Goal: Obtain resource: Download file/media

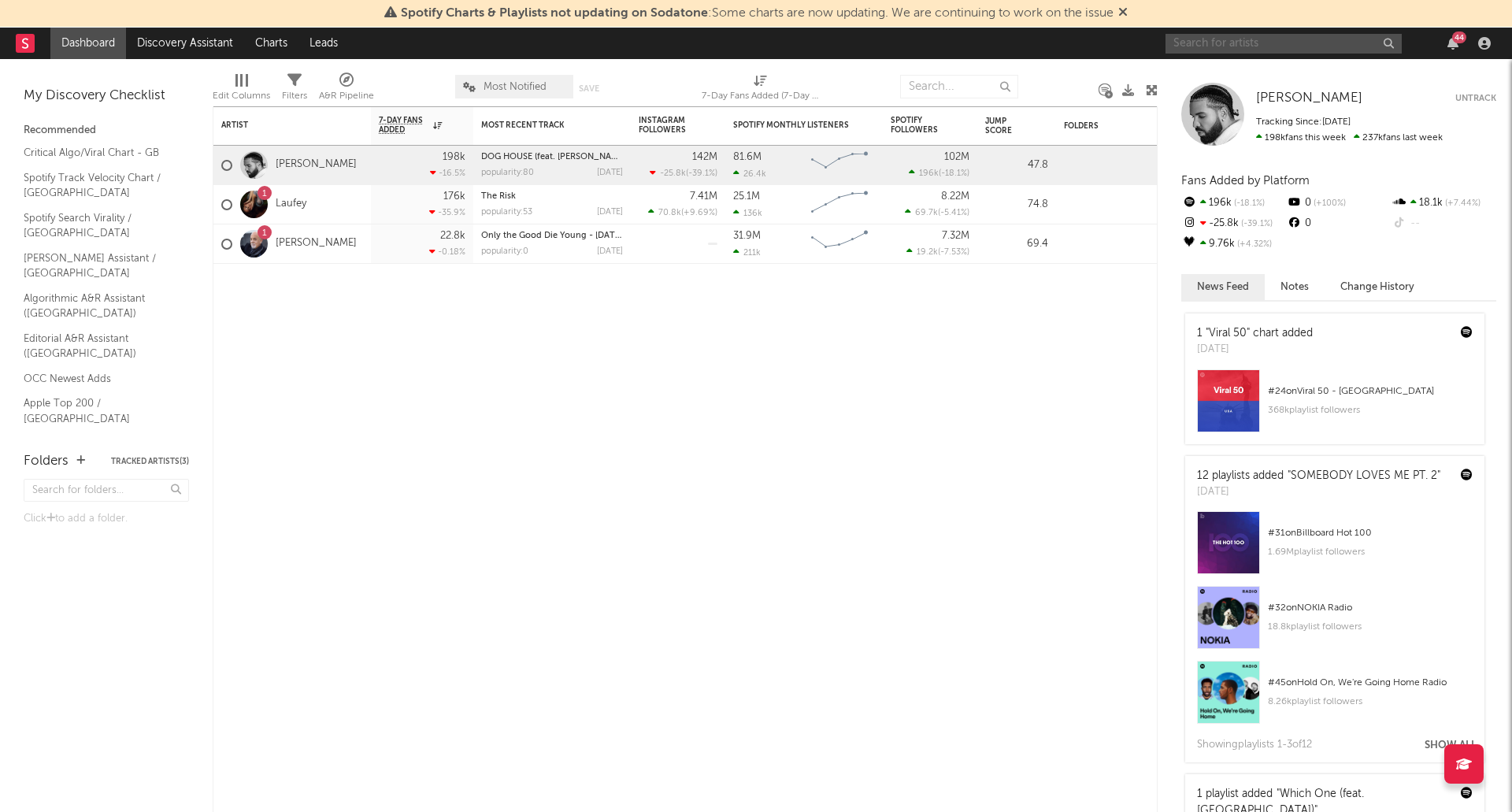
click at [1211, 44] on input "text" at bounding box center [1283, 44] width 236 height 19
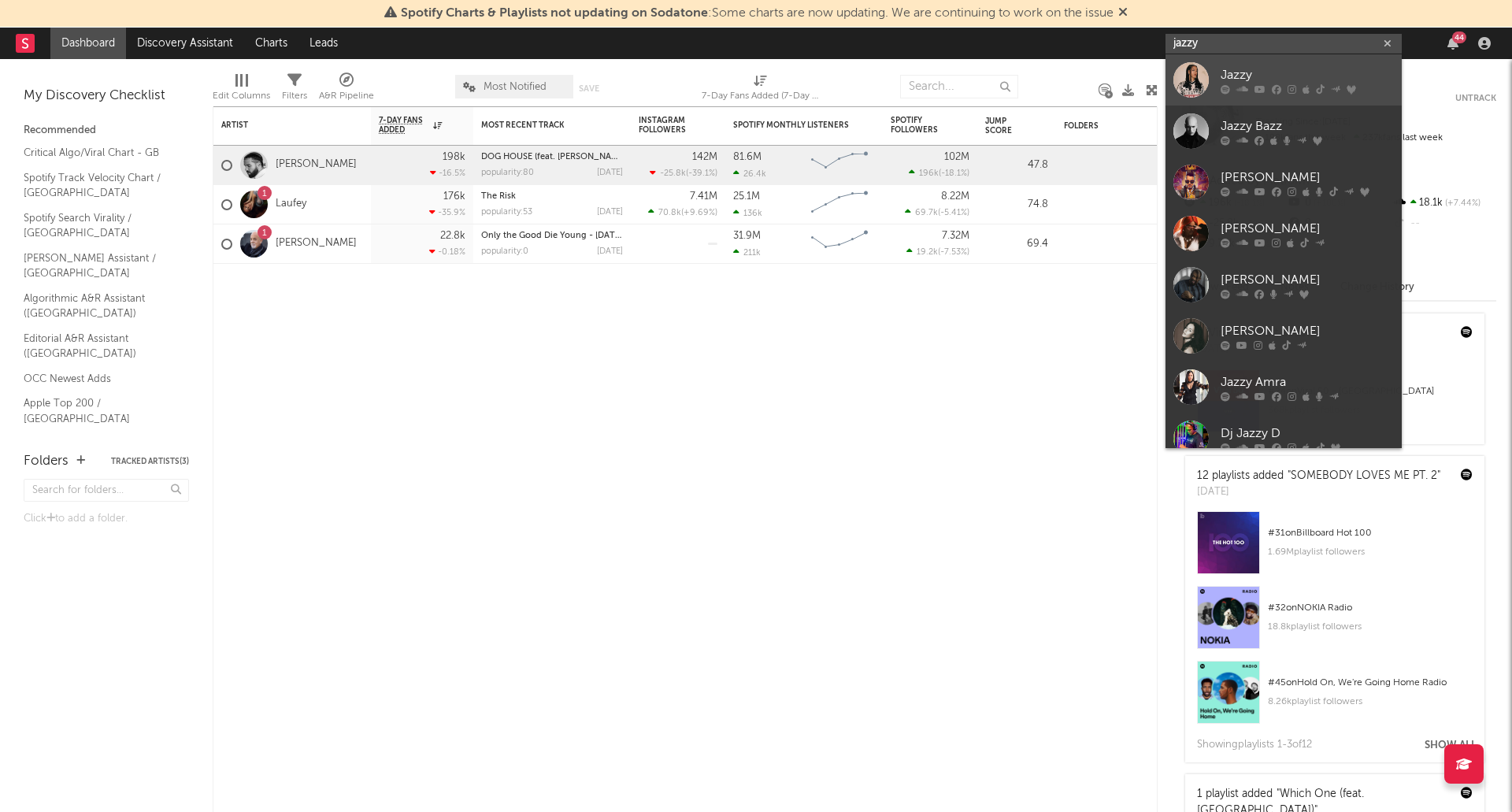
type input "jazzy"
click at [1248, 72] on div "Jazzy" at bounding box center [1307, 74] width 173 height 19
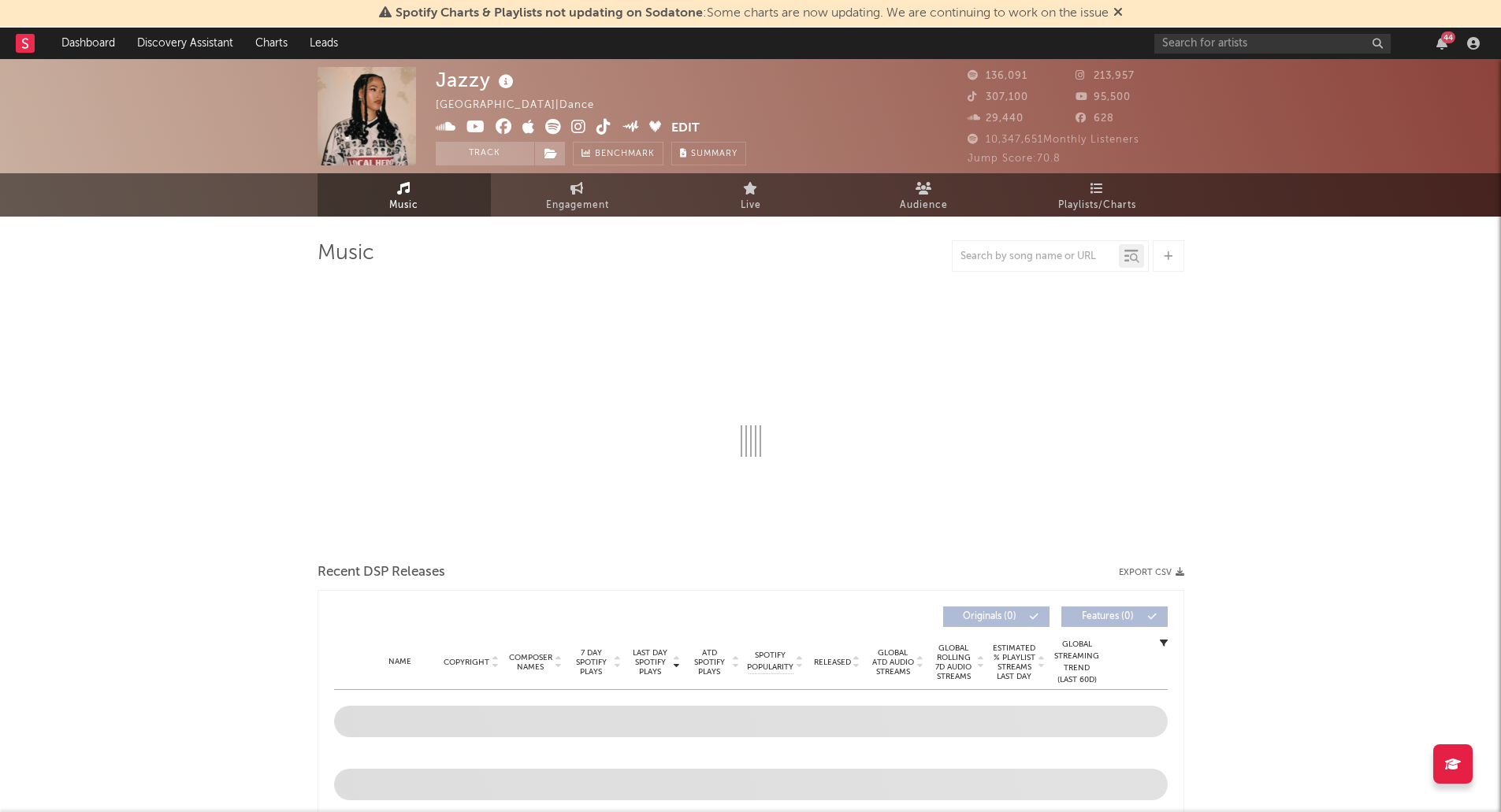
select select "6m"
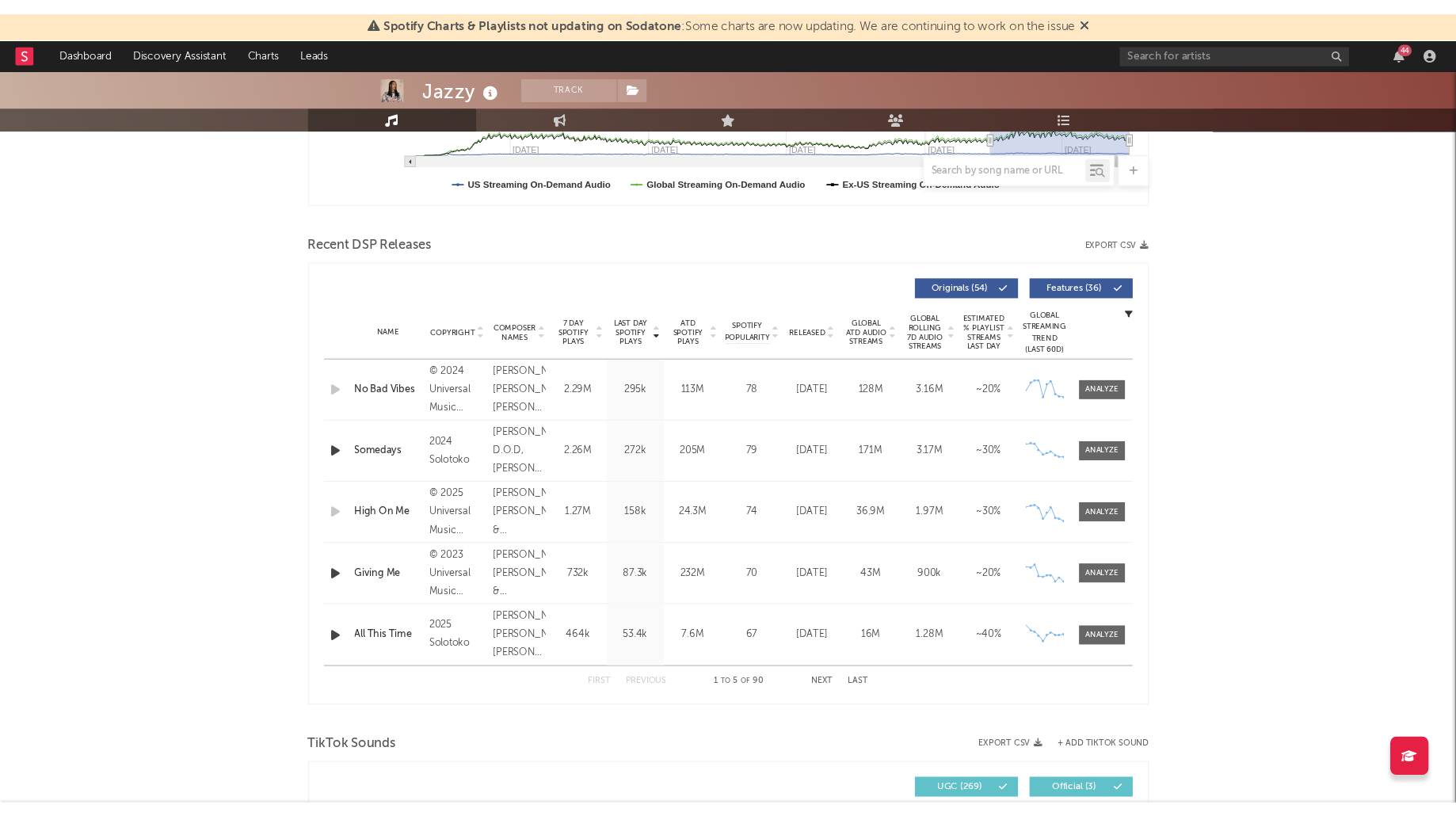
scroll to position [475, 0]
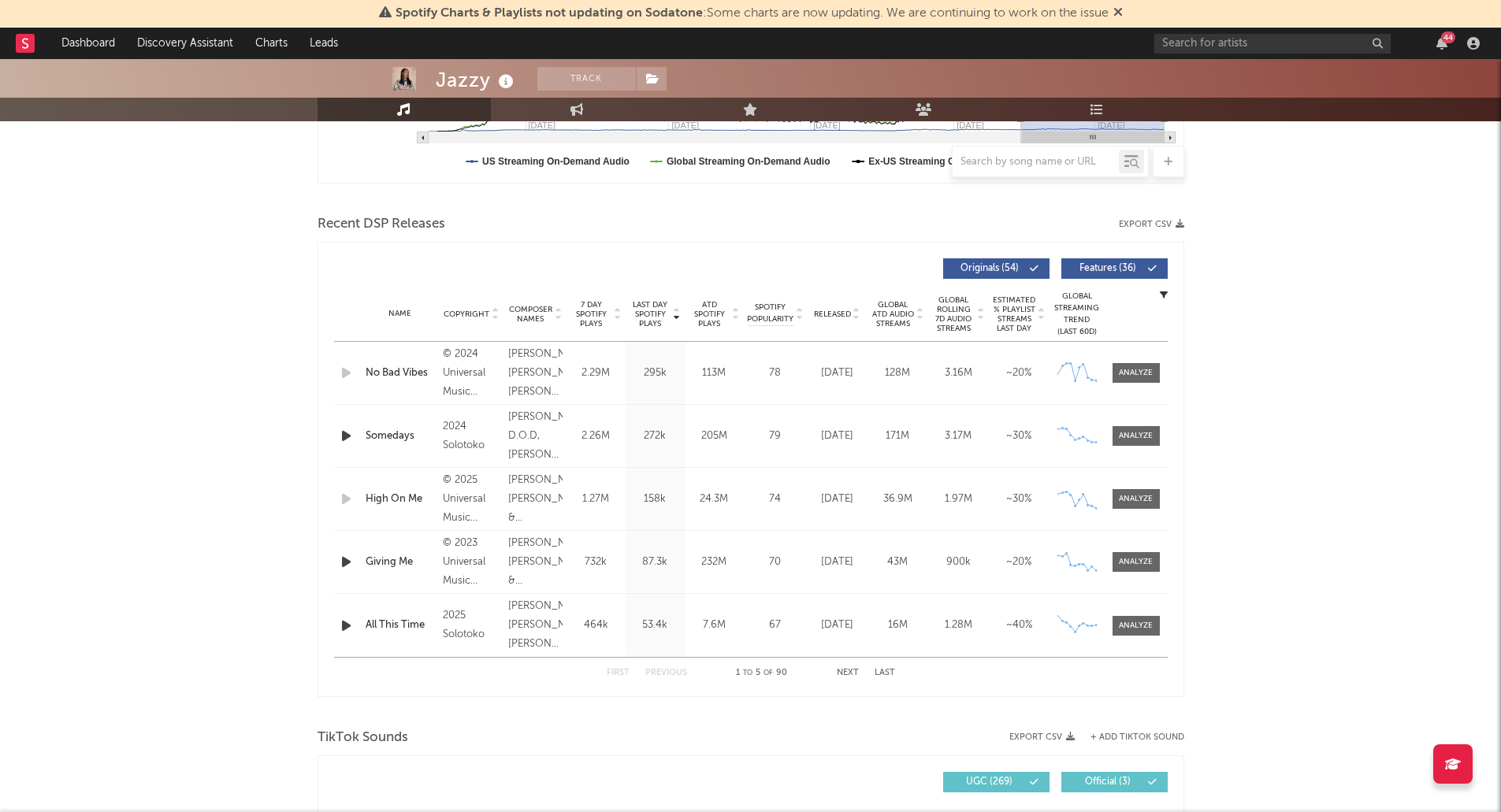
click at [1173, 226] on button "Export CSV" at bounding box center [1151, 225] width 66 height 10
